Goal: Navigation & Orientation: Go to known website

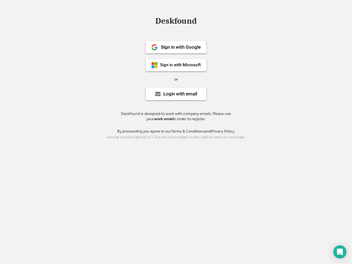
click at [176, 79] on div "or" at bounding box center [176, 79] width 4 height 5
click at [176, 22] on div "Deskfound" at bounding box center [175, 21] width 47 height 9
click at [150, 21] on div "Deskfound" at bounding box center [176, 22] width 352 height 10
click at [176, 22] on div "Deskfound" at bounding box center [175, 21] width 47 height 9
click at [176, 79] on div "or" at bounding box center [176, 79] width 4 height 5
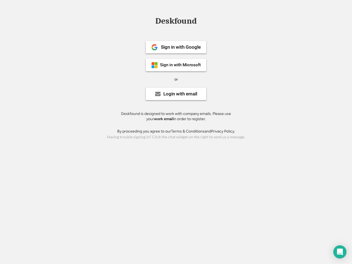
click at [176, 47] on div "Sign in with Google" at bounding box center [181, 47] width 40 height 5
click at [180, 47] on div "Sign in with Google" at bounding box center [181, 47] width 40 height 5
click at [154, 47] on img at bounding box center [154, 47] width 7 height 7
click at [176, 65] on div "Sign in with Microsoft" at bounding box center [180, 65] width 41 height 4
click at [180, 65] on div "Sign in with Microsoft" at bounding box center [180, 65] width 41 height 4
